Goal: Transaction & Acquisition: Purchase product/service

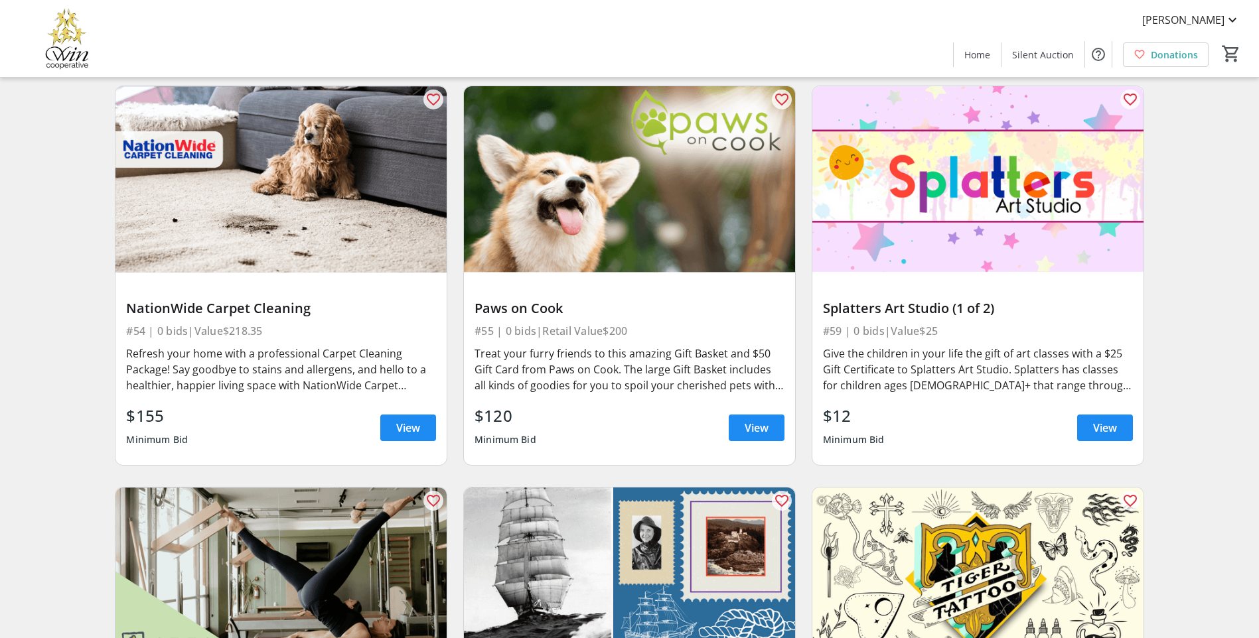
scroll to position [8293, 0]
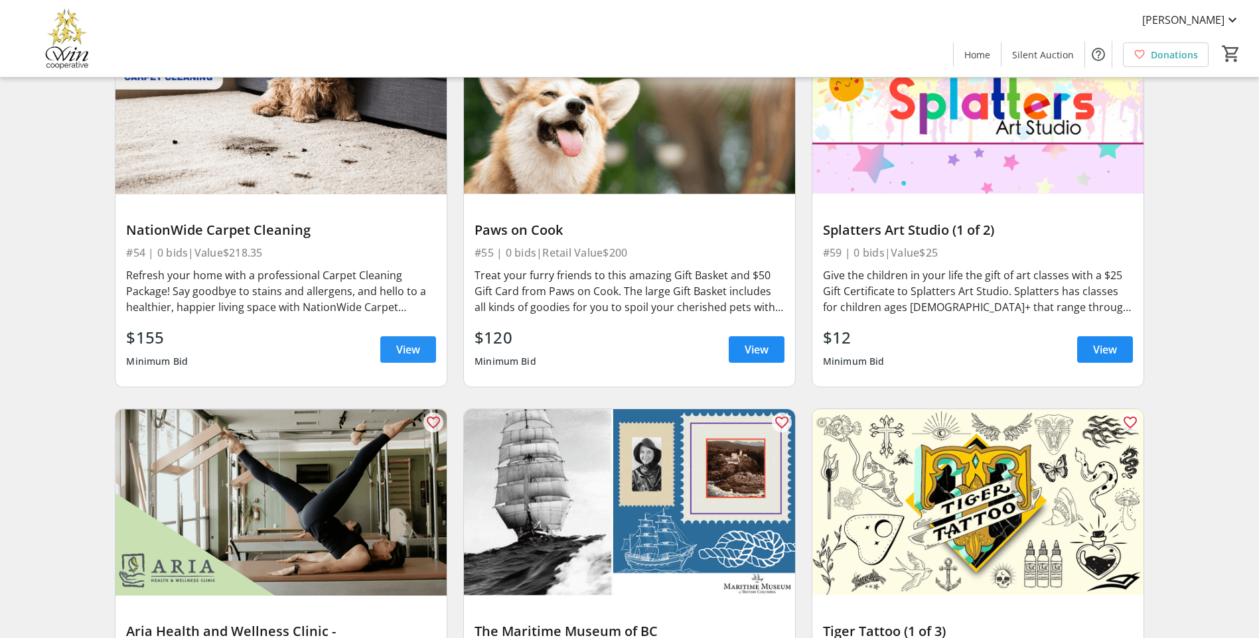
click at [415, 342] on span "View" at bounding box center [408, 350] width 24 height 16
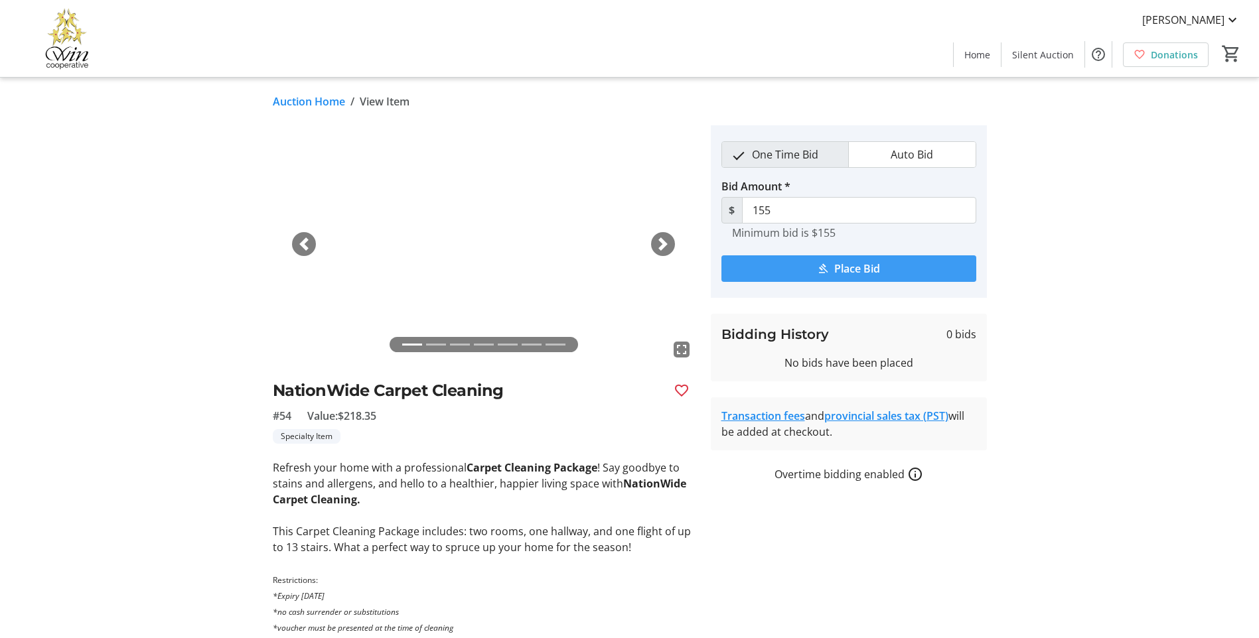
click at [882, 282] on span "submit" at bounding box center [848, 269] width 255 height 32
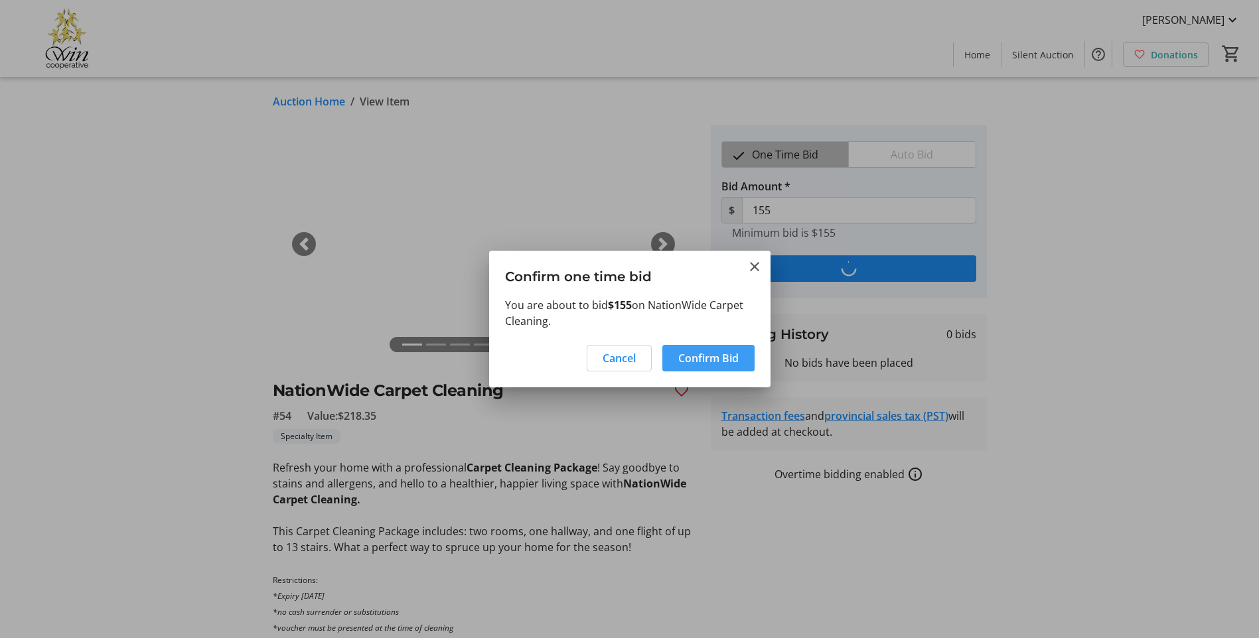
click at [691, 351] on span "Confirm Bid" at bounding box center [708, 358] width 60 height 16
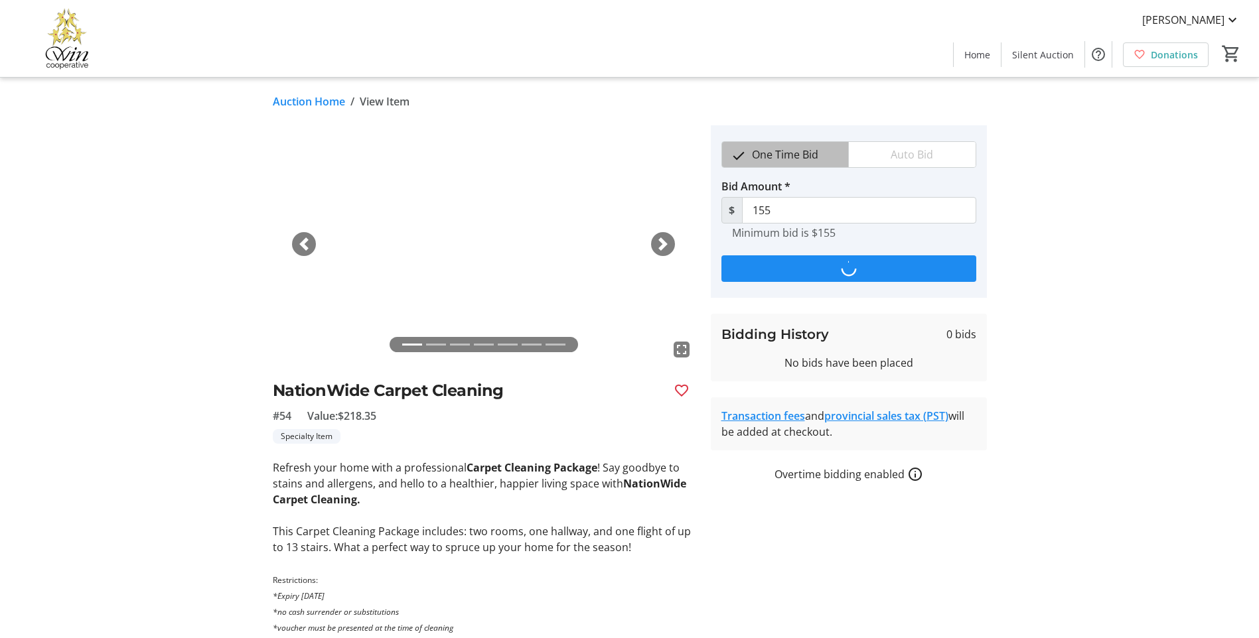
type input "165"
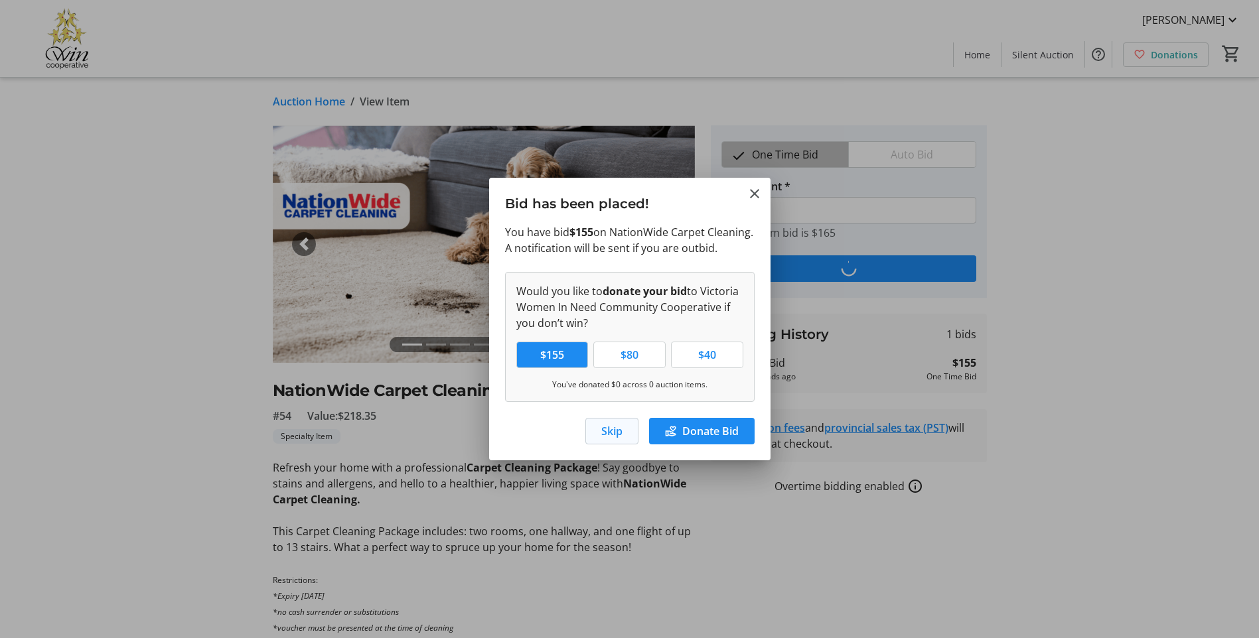
click at [609, 447] on span "button" at bounding box center [612, 431] width 52 height 32
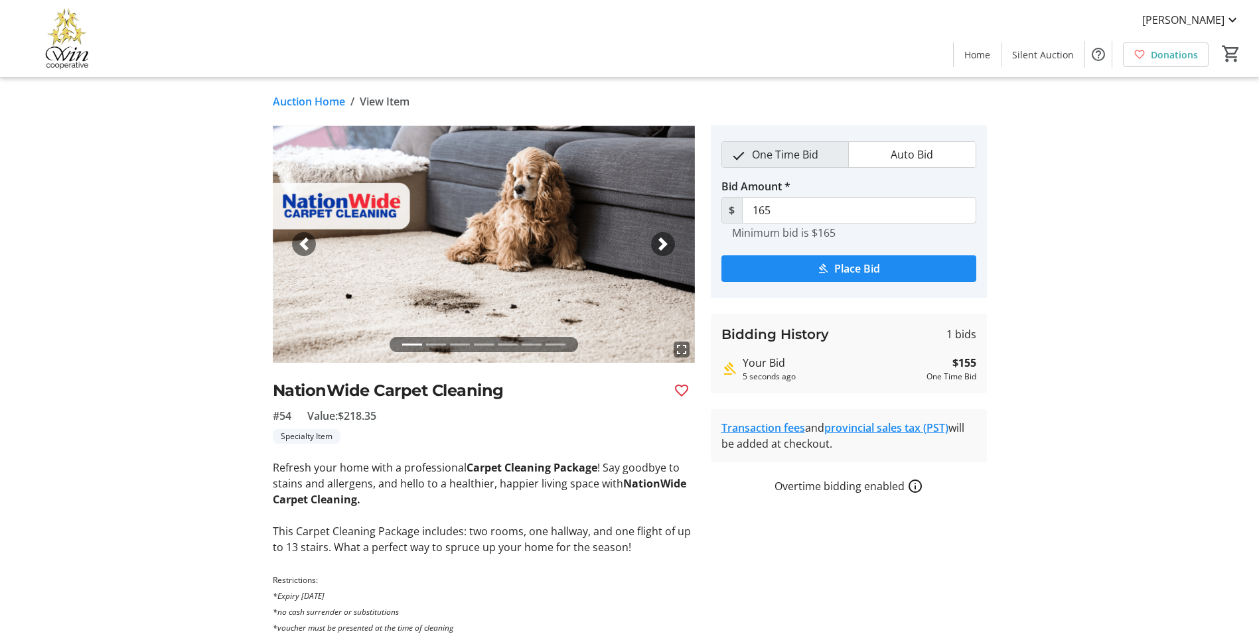
click at [1148, 294] on tr-auction-item-details-ui "Auction Home / View Item fullscreen fullscreen fullscreen fullscreen fullscreen…" at bounding box center [629, 429] width 1259 height 703
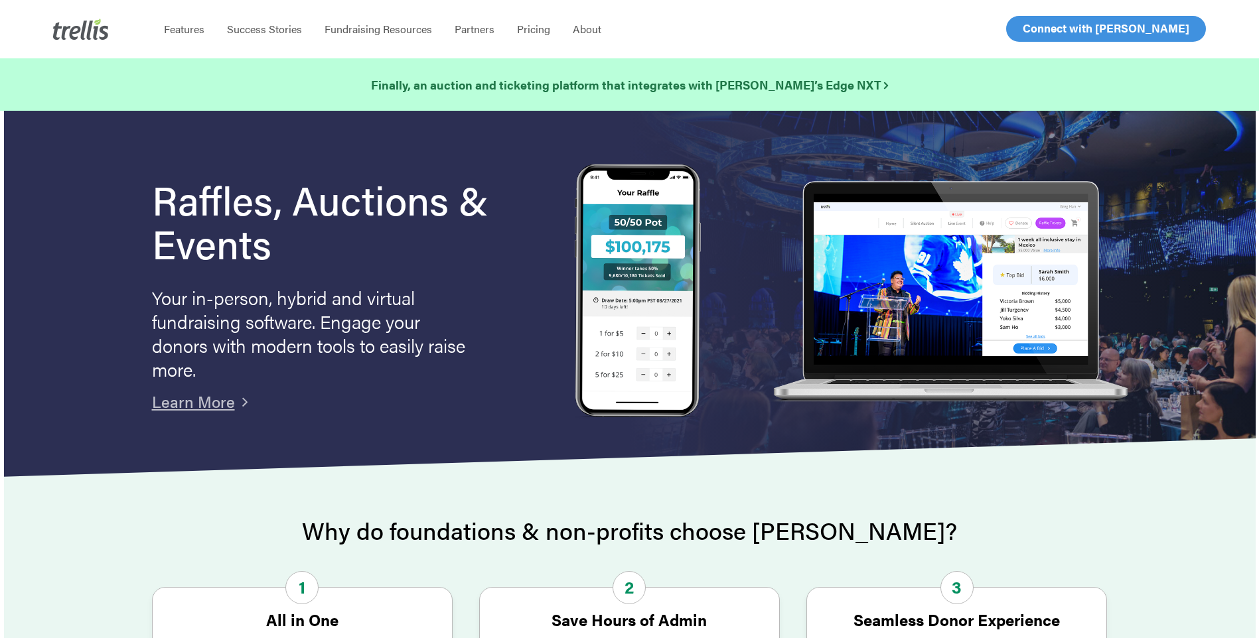
click at [1027, 22] on span "Log In" at bounding box center [1038, 29] width 32 height 16
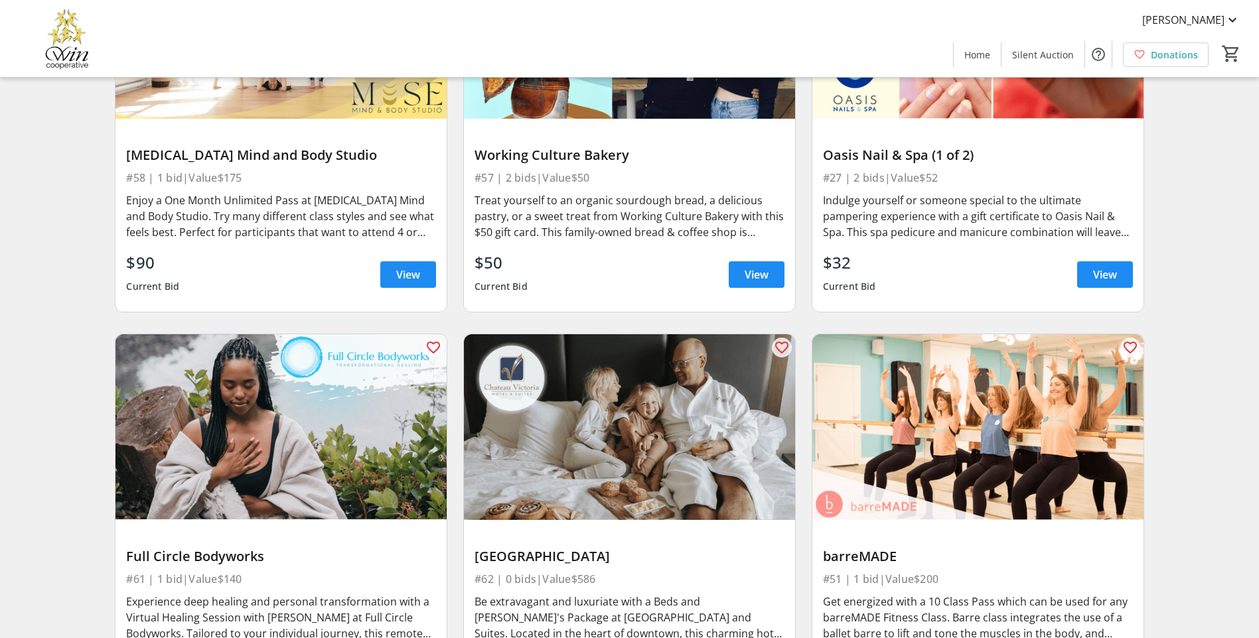
scroll to position [730, 0]
